Goal: Navigation & Orientation: Find specific page/section

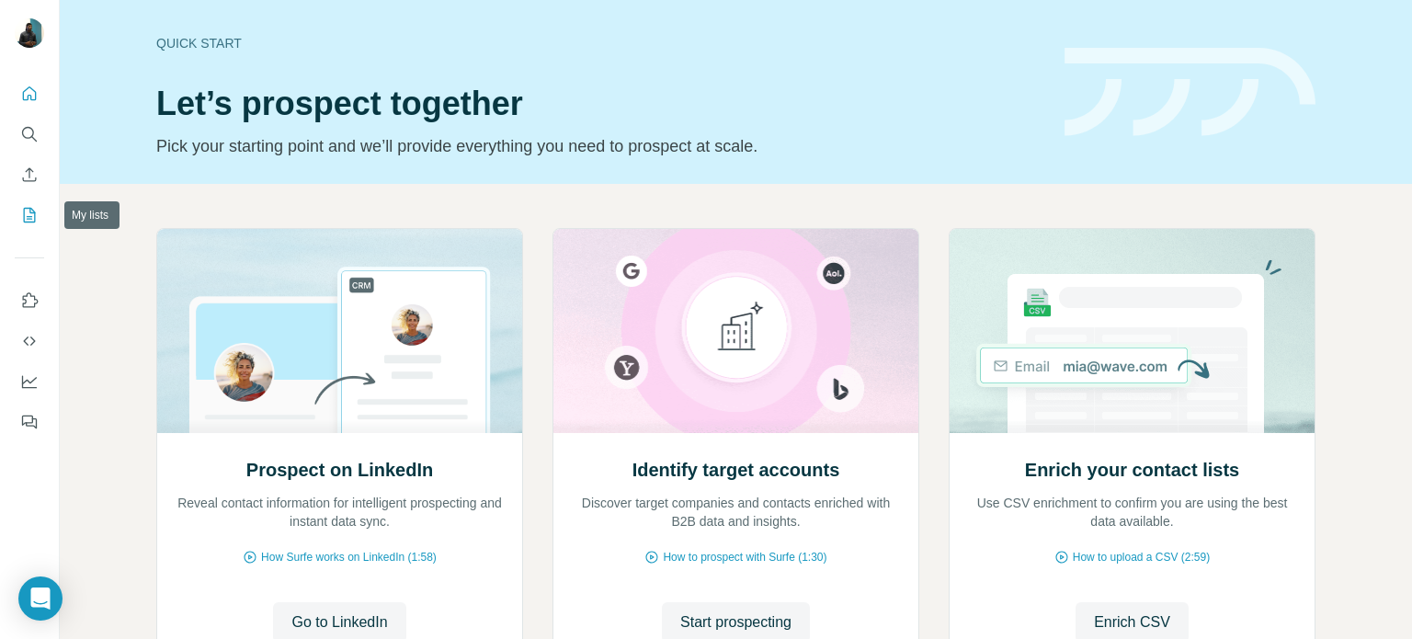
click at [33, 216] on icon "My lists" at bounding box center [29, 215] width 18 height 18
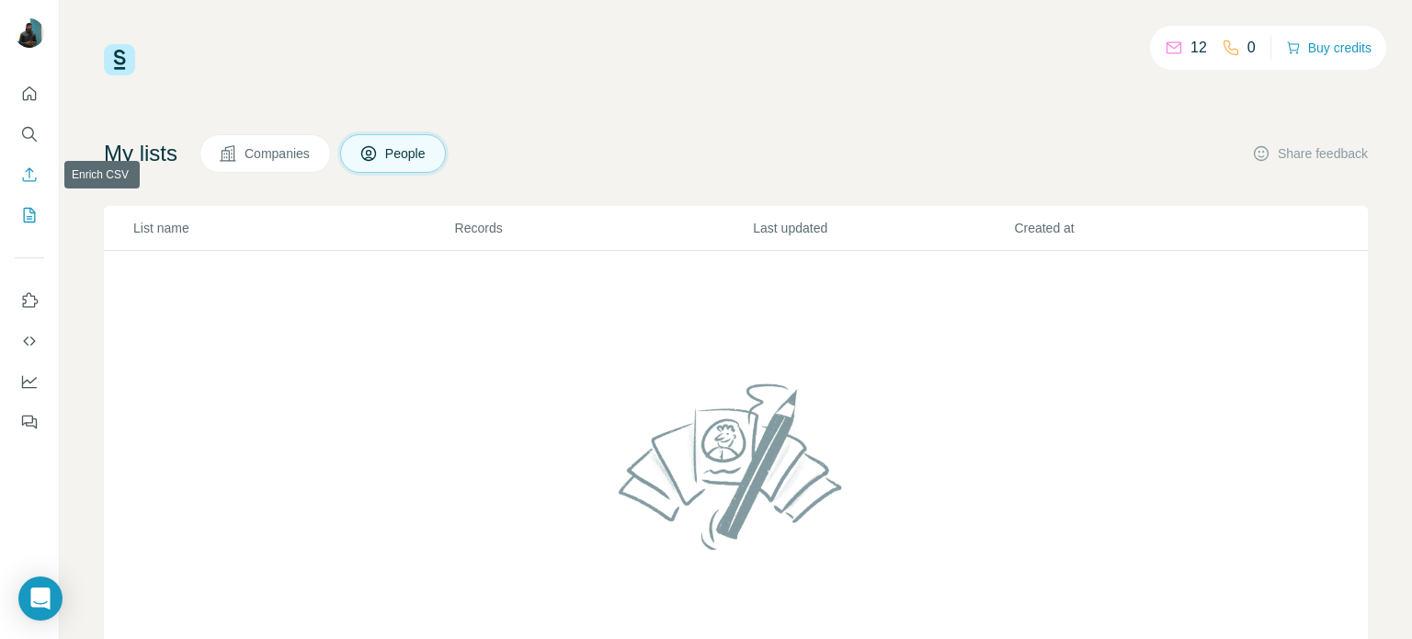
click at [32, 165] on icon "Enrich CSV" at bounding box center [29, 174] width 18 height 18
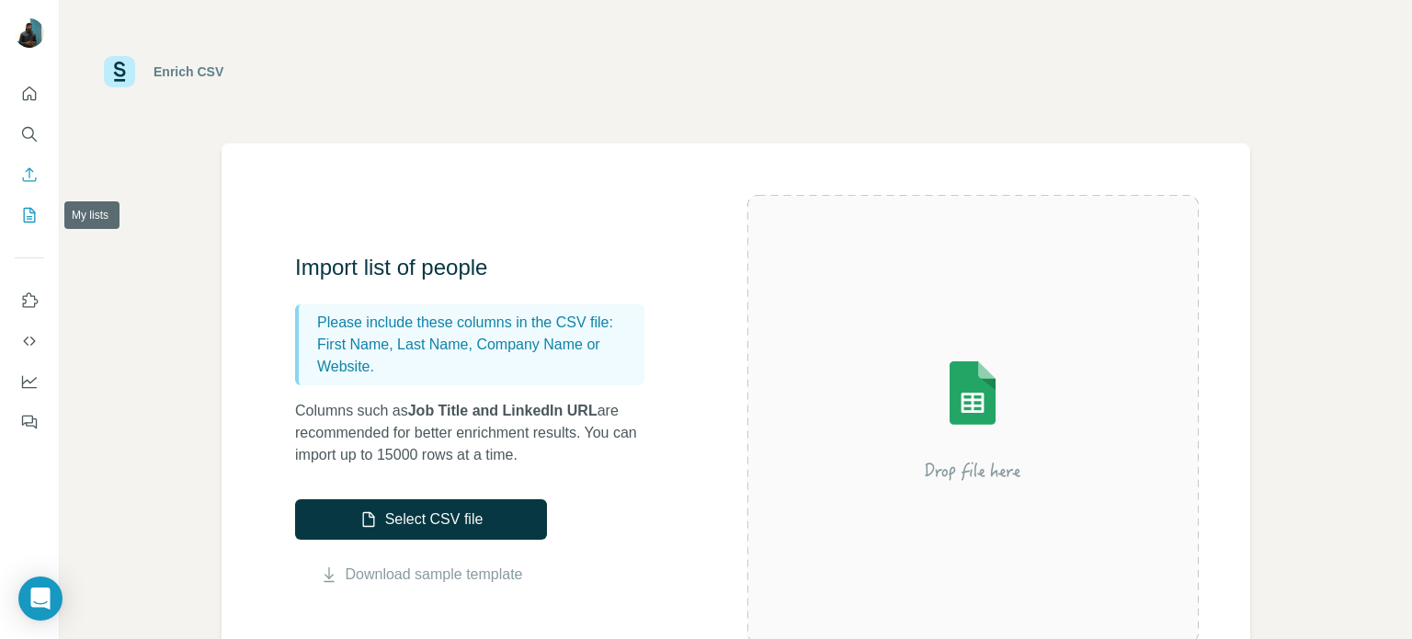
click at [38, 216] on icon "My lists" at bounding box center [29, 215] width 18 height 18
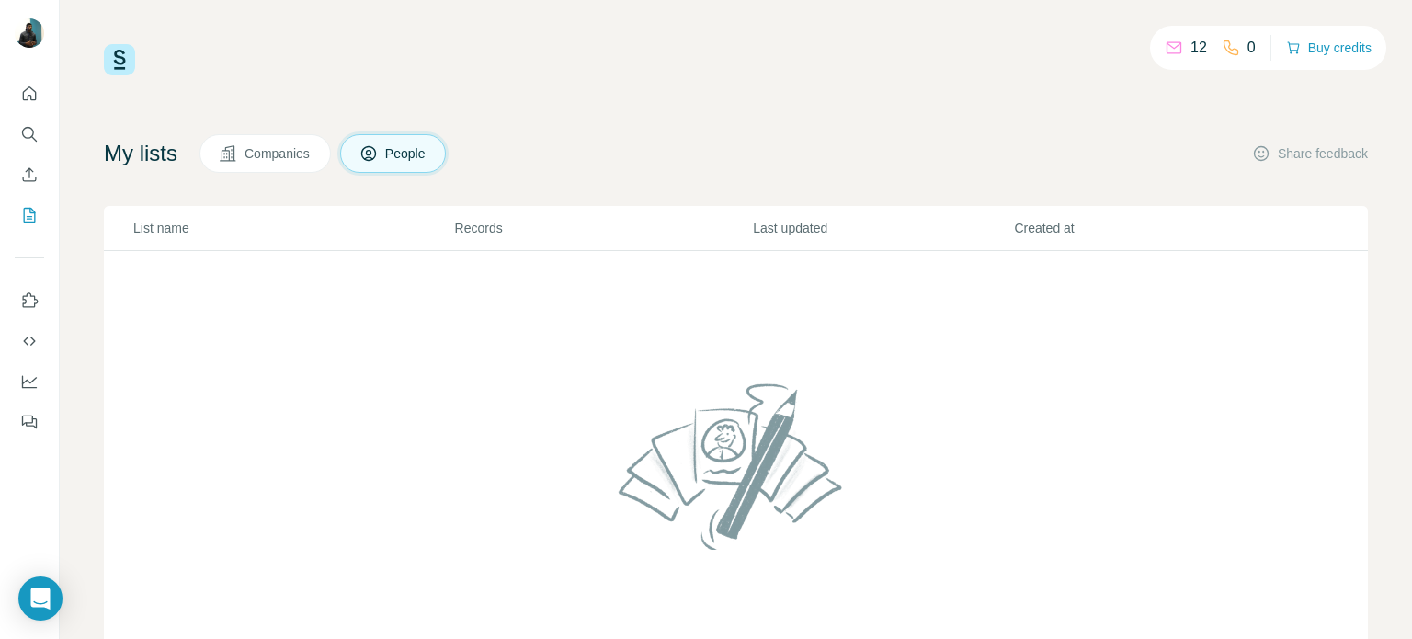
click at [252, 165] on button "Companies" at bounding box center [264, 153] width 131 height 39
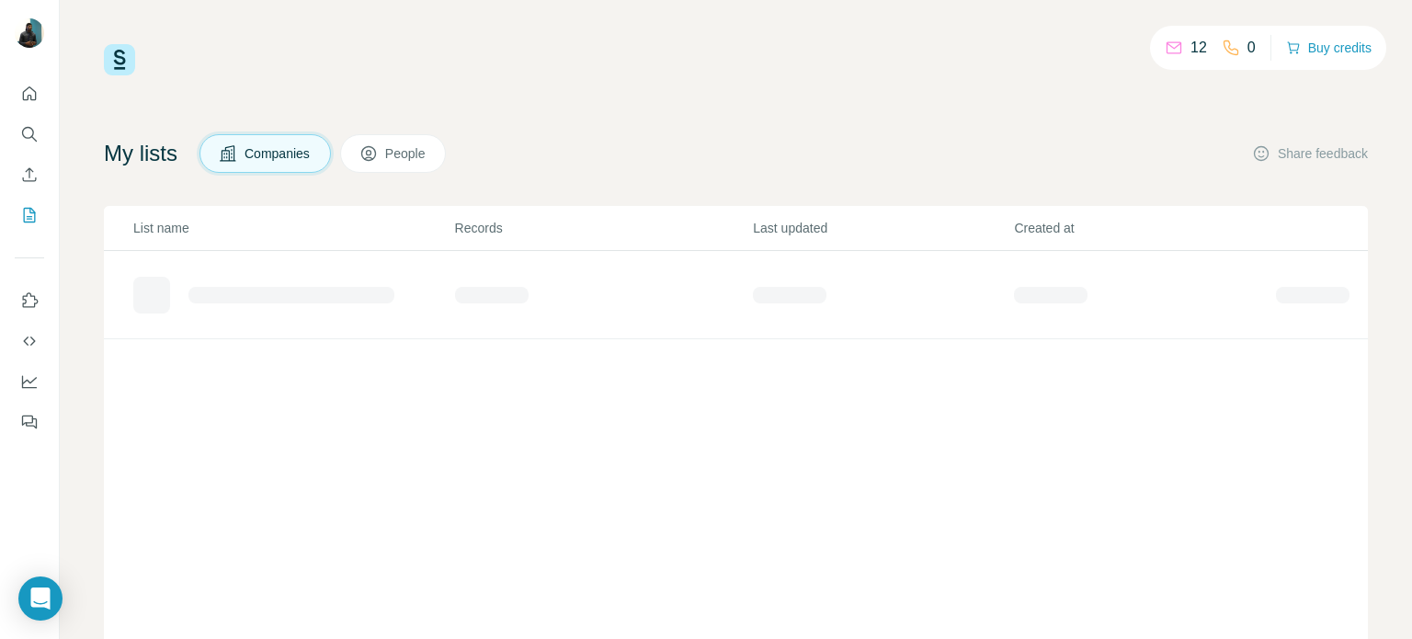
click at [254, 162] on span "Companies" at bounding box center [277, 153] width 67 height 18
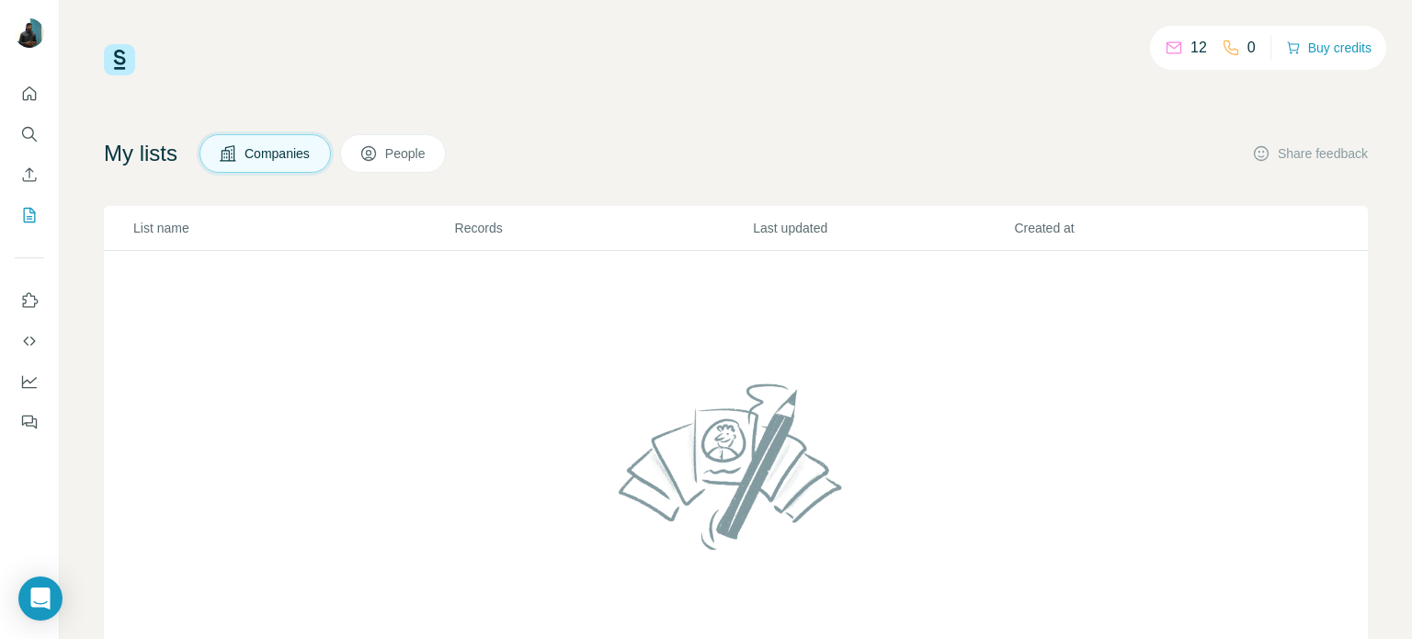
click at [378, 161] on icon at bounding box center [368, 153] width 18 height 18
click at [390, 161] on button "People" at bounding box center [393, 153] width 107 height 39
click at [775, 234] on p "Last updated" at bounding box center [882, 228] width 259 height 18
click at [797, 213] on th "Last updated" at bounding box center [882, 228] width 261 height 45
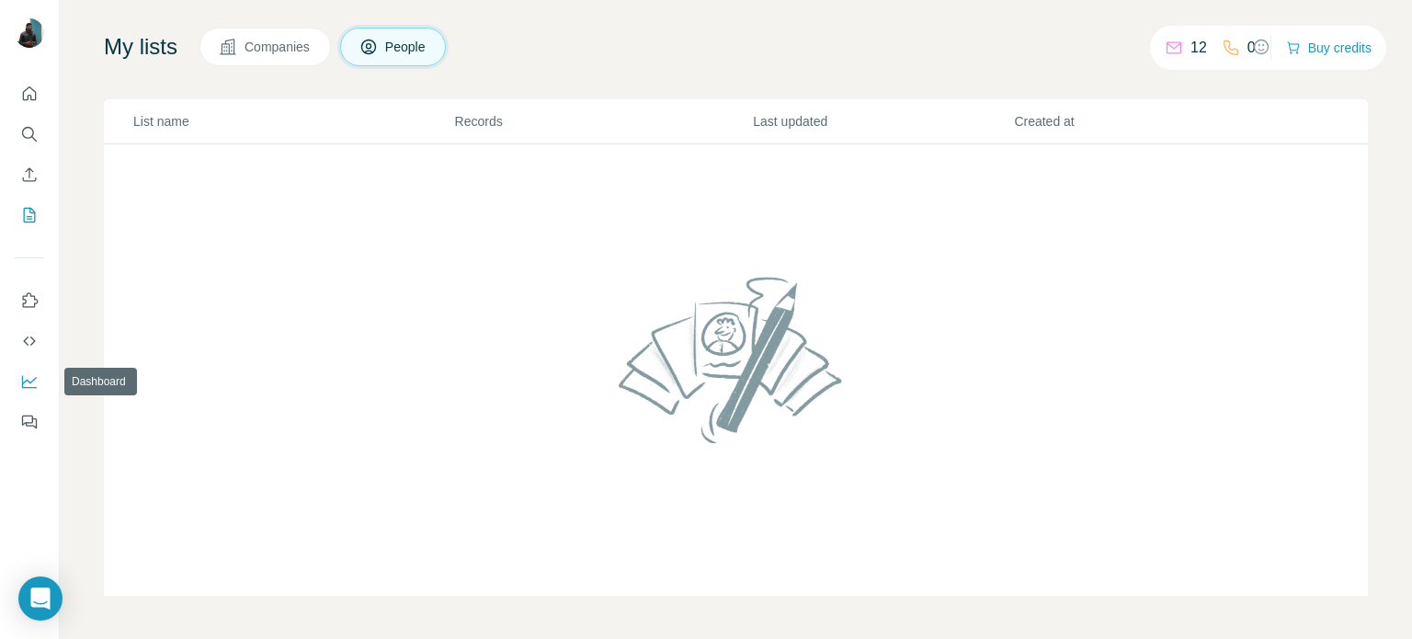
click at [26, 388] on icon "Dashboard" at bounding box center [29, 381] width 18 height 18
click at [40, 335] on button "Use Surfe API" at bounding box center [29, 340] width 29 height 33
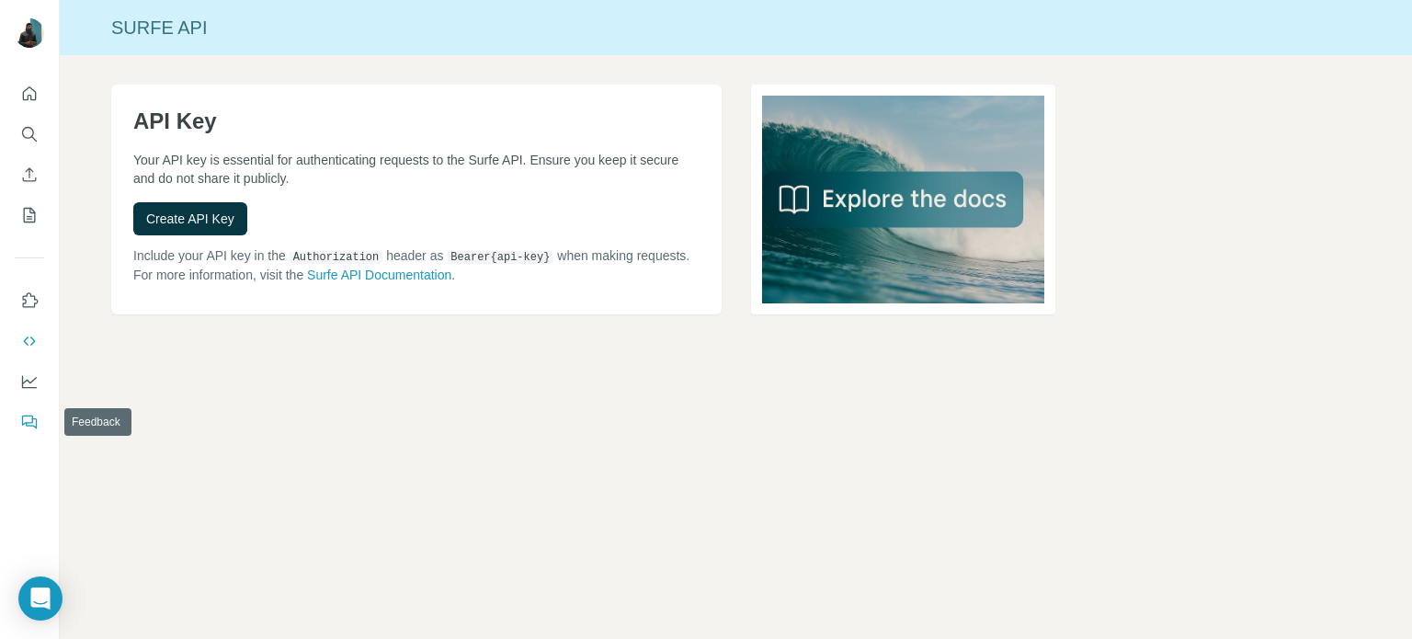
click at [22, 429] on icon "Feedback" at bounding box center [29, 422] width 18 height 18
